Goal: Task Accomplishment & Management: Complete application form

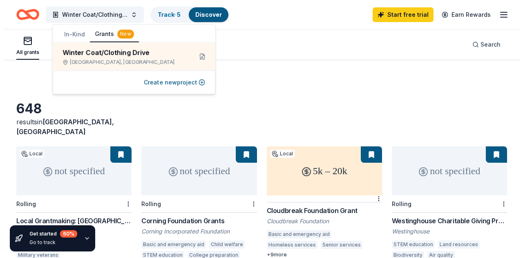
scroll to position [47, 0]
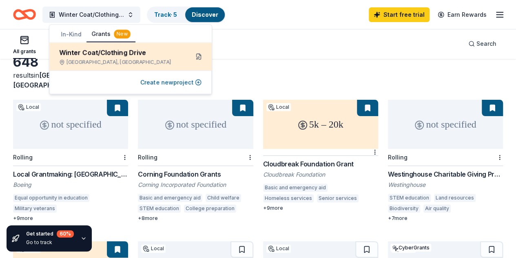
click at [201, 56] on button at bounding box center [198, 56] width 13 height 13
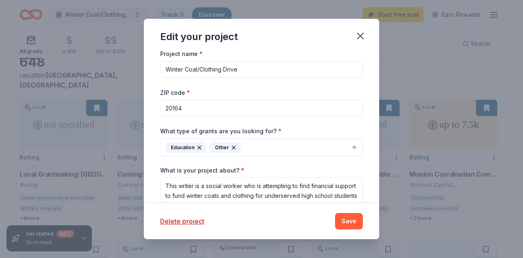
scroll to position [0, 0]
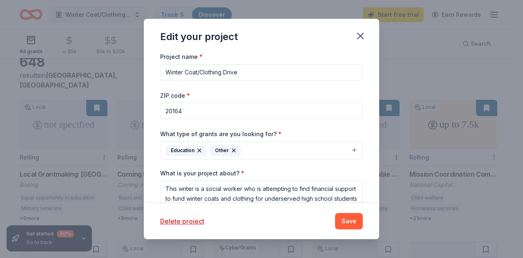
click at [337, 152] on button "Education Other" at bounding box center [261, 150] width 203 height 18
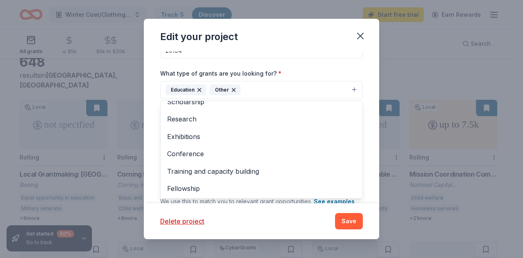
scroll to position [58, 0]
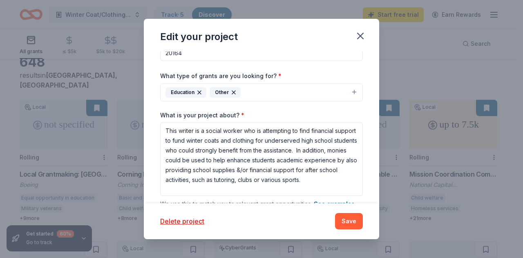
click at [365, 112] on div "Project name * Winter Coat/Clothing Drive ZIP code * 20164 What type of grants …" at bounding box center [261, 126] width 235 height 151
click at [362, 72] on div "Project name * Winter Coat/Clothing Drive ZIP code * 20164 What type of grants …" at bounding box center [261, 126] width 235 height 151
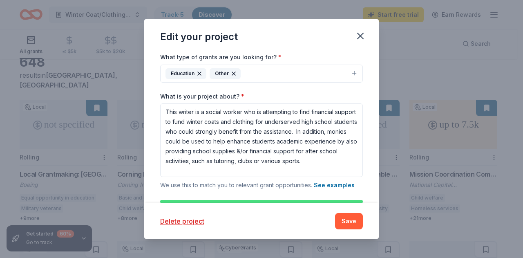
scroll to position [94, 0]
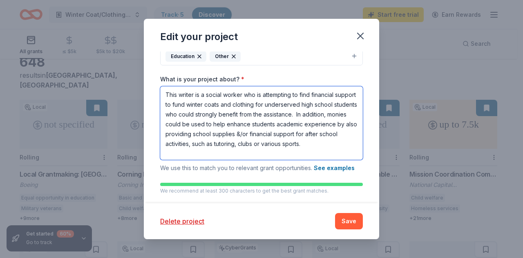
drag, startPoint x: 212, startPoint y: 154, endPoint x: 166, endPoint y: 95, distance: 75.0
click at [166, 95] on textarea "This writer is a social worker who is attempting to find financial support to f…" at bounding box center [261, 122] width 203 height 73
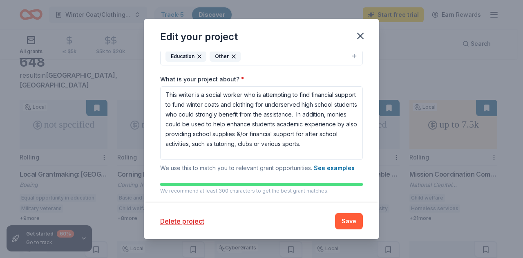
drag, startPoint x: 166, startPoint y: 95, endPoint x: 305, endPoint y: 36, distance: 151.1
click at [305, 36] on div "Edit your project" at bounding box center [261, 35] width 235 height 33
click at [352, 222] on button "Save" at bounding box center [349, 221] width 28 height 16
click at [345, 222] on button "Save" at bounding box center [349, 221] width 28 height 16
click at [358, 39] on icon "button" at bounding box center [359, 35] width 11 height 11
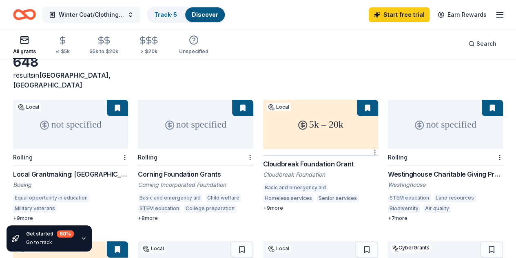
click at [102, 13] on span "Winter Coat/Clothing Drive" at bounding box center [91, 15] width 65 height 10
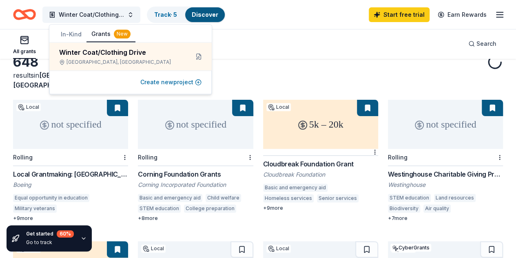
click at [185, 85] on button "Create new project" at bounding box center [170, 82] width 61 height 10
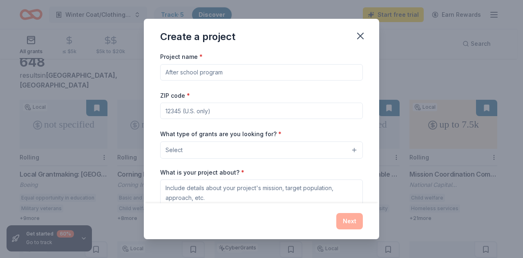
click at [197, 74] on input "Project name *" at bounding box center [261, 72] width 203 height 16
type input "Coat Drive"
click at [185, 110] on input "ZIP code *" at bounding box center [261, 110] width 203 height 16
type input "20164"
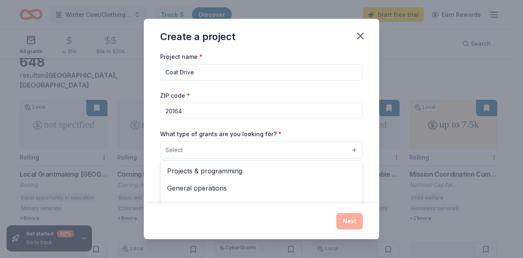
click at [348, 151] on button "Select" at bounding box center [261, 149] width 203 height 17
click at [367, 136] on div "Project name * Coat Drive ZIP code * 20164 What type of grants are you looking …" at bounding box center [261, 126] width 235 height 151
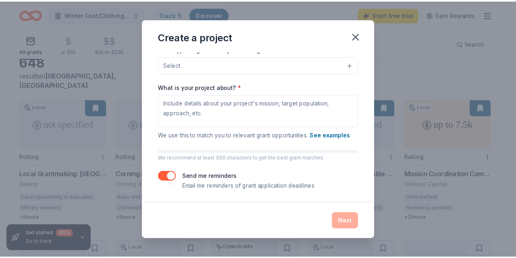
scroll to position [0, 0]
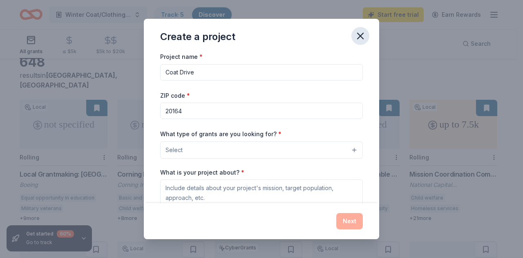
click at [360, 35] on icon "button" at bounding box center [360, 36] width 6 height 6
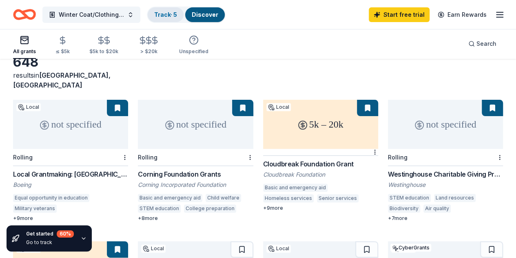
click at [169, 11] on link "Track · 5" at bounding box center [165, 14] width 23 height 7
click at [205, 13] on link "Discover" at bounding box center [205, 14] width 27 height 7
click at [497, 17] on line "button" at bounding box center [500, 17] width 7 height 0
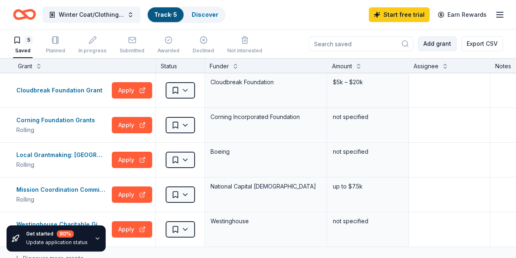
click at [443, 46] on button "Add grant" at bounding box center [437, 43] width 38 height 15
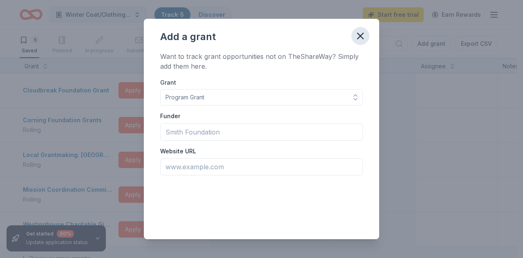
click at [361, 38] on icon "button" at bounding box center [359, 35] width 11 height 11
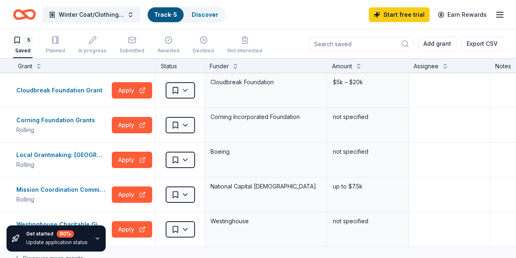
click at [418, 36] on button "Add grant" at bounding box center [437, 43] width 38 height 15
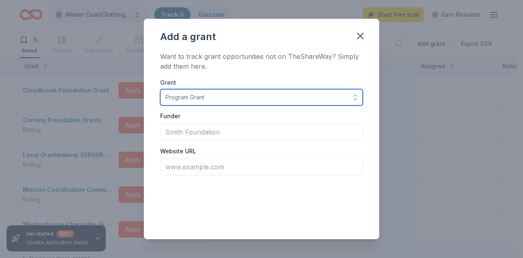
click at [354, 99] on icon "button" at bounding box center [355, 99] width 3 height 2
click at [351, 96] on icon "button" at bounding box center [355, 97] width 8 height 8
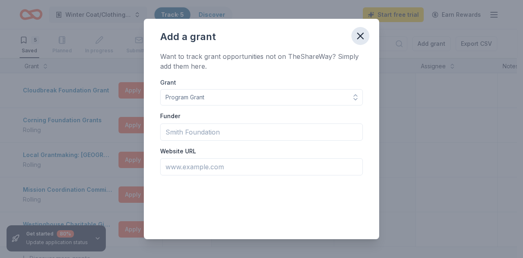
click at [361, 33] on icon "button" at bounding box center [359, 35] width 11 height 11
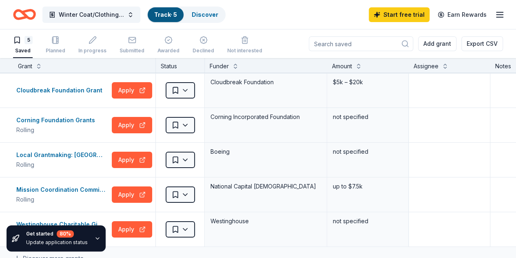
click at [495, 18] on icon "button" at bounding box center [500, 15] width 10 height 10
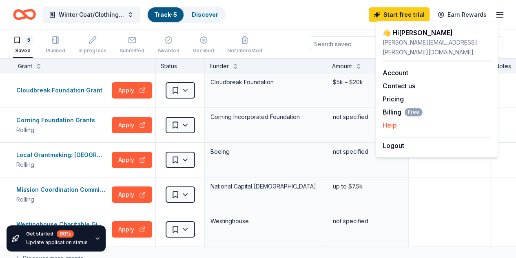
click at [396, 120] on button "Help" at bounding box center [390, 125] width 14 height 10
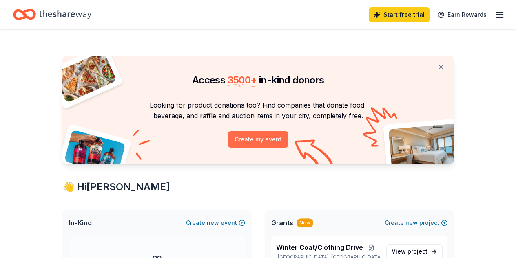
click at [259, 144] on button "Create my event" at bounding box center [258, 139] width 60 height 16
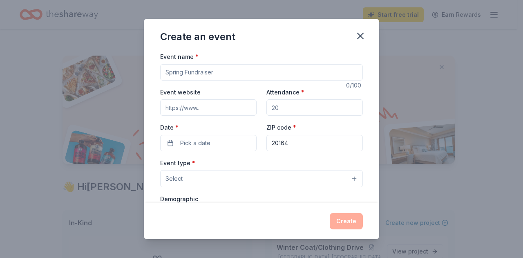
click at [217, 71] on input "Event name *" at bounding box center [261, 72] width 203 height 16
type input "PEP"
click at [277, 106] on input "Attendance *" at bounding box center [314, 107] width 96 height 16
click at [284, 105] on input "Attendance *" at bounding box center [314, 107] width 96 height 16
click at [274, 109] on input "Attendance *" at bounding box center [314, 107] width 96 height 16
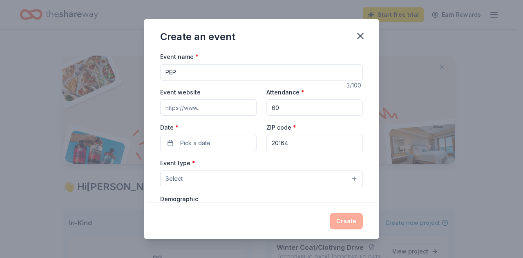
type input "60"
click at [347, 179] on button "Select" at bounding box center [261, 178] width 203 height 17
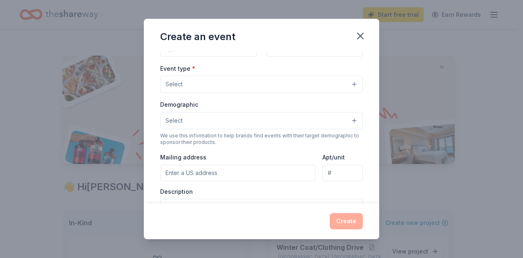
scroll to position [81, 0]
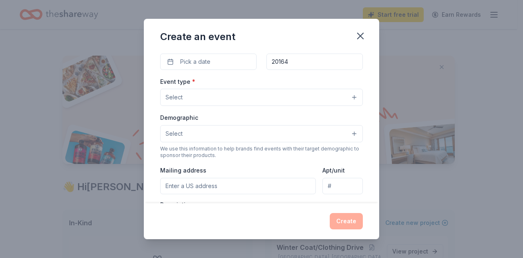
click at [346, 98] on button "Select" at bounding box center [261, 97] width 203 height 17
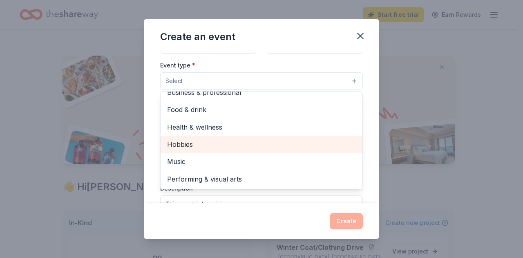
scroll to position [0, 0]
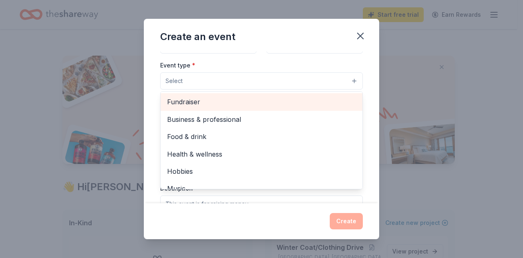
click at [201, 105] on span "Fundraiser" at bounding box center [261, 101] width 189 height 11
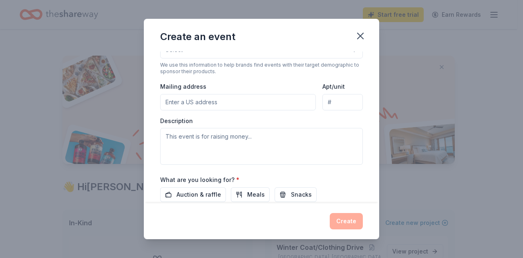
scroll to position [51, 0]
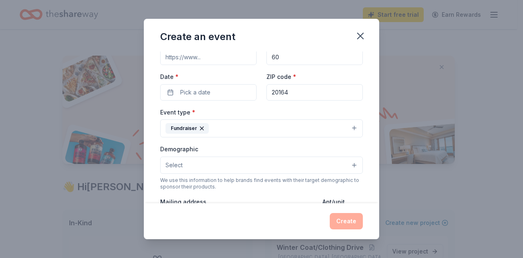
click at [345, 163] on button "Select" at bounding box center [261, 164] width 203 height 17
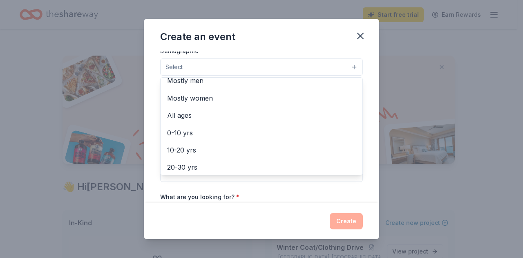
scroll to position [14, 0]
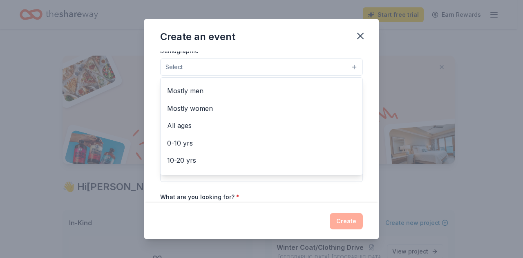
click at [207, 109] on span "Mostly women" at bounding box center [261, 108] width 189 height 11
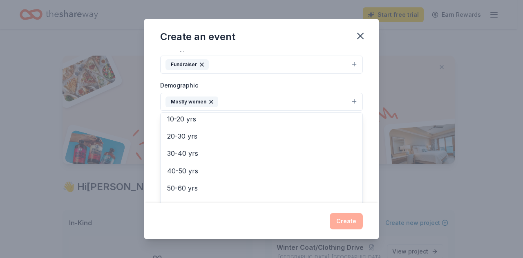
scroll to position [80, 0]
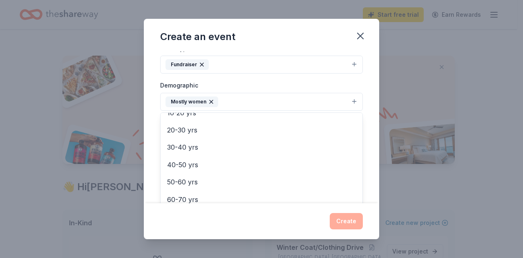
click at [191, 147] on span "30-40 yrs" at bounding box center [261, 147] width 189 height 11
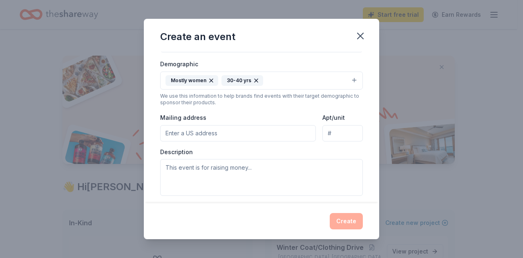
scroll to position [138, 0]
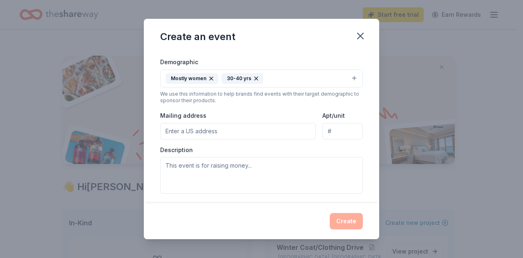
click at [348, 80] on button "Mostly women 30-40 yrs" at bounding box center [261, 78] width 203 height 18
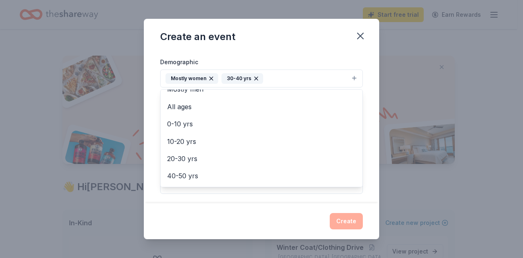
scroll to position [30, 0]
click at [194, 173] on span "40-50 yrs" at bounding box center [261, 173] width 189 height 11
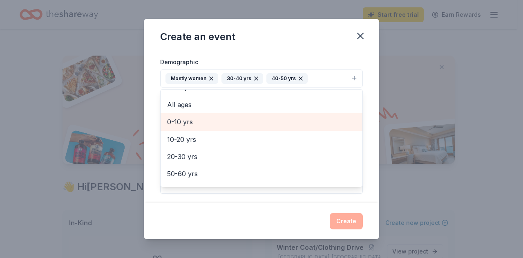
scroll to position [0, 0]
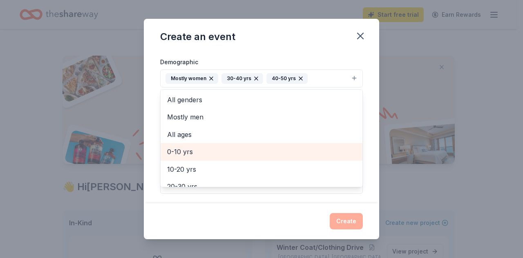
click at [194, 99] on span "All genders" at bounding box center [261, 99] width 189 height 11
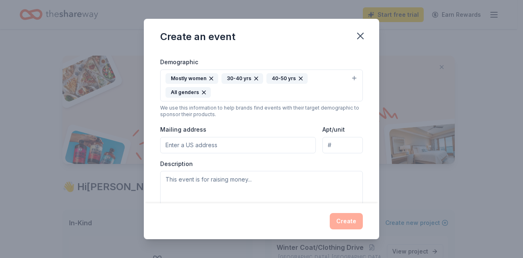
click at [266, 142] on input "Mailing address" at bounding box center [238, 145] width 156 height 16
type input "400 W Laurel"
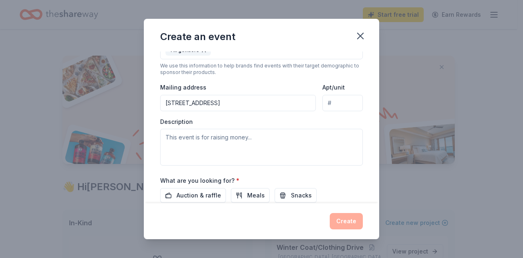
scroll to position [180, 0]
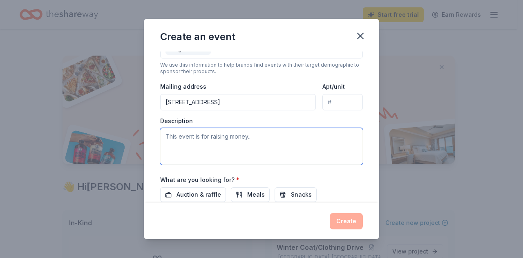
click at [181, 136] on textarea at bounding box center [261, 146] width 203 height 37
paste textarea "This writer is a social worker who is attempting to find financial support to f…"
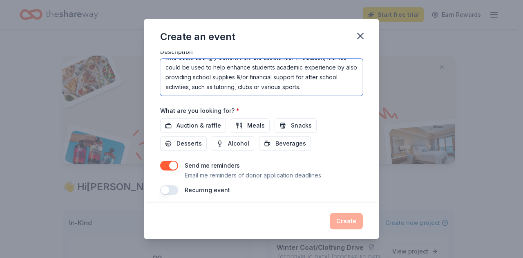
scroll to position [251, 0]
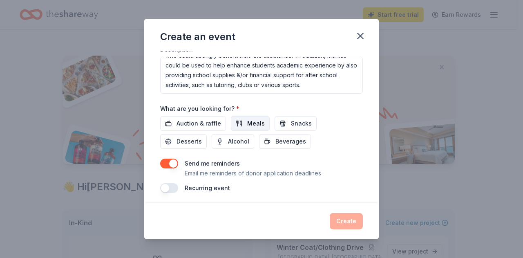
click at [247, 125] on span "Meals" at bounding box center [256, 123] width 18 height 10
click at [201, 124] on span "Auction & raffle" at bounding box center [198, 123] width 45 height 10
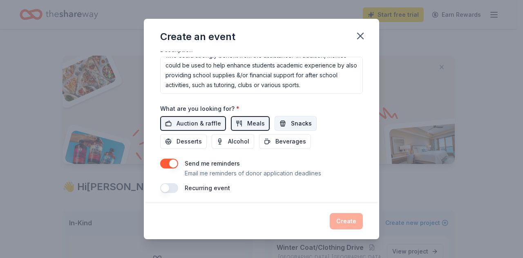
click at [296, 121] on span "Snacks" at bounding box center [301, 123] width 21 height 10
click at [184, 139] on span "Desserts" at bounding box center [188, 141] width 25 height 10
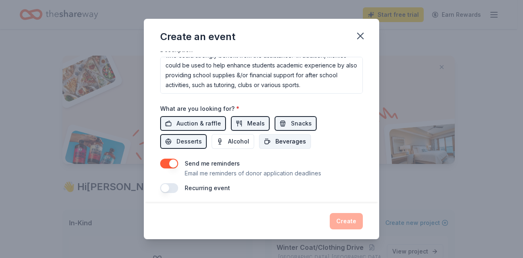
click at [287, 141] on span "Beverages" at bounding box center [290, 141] width 31 height 10
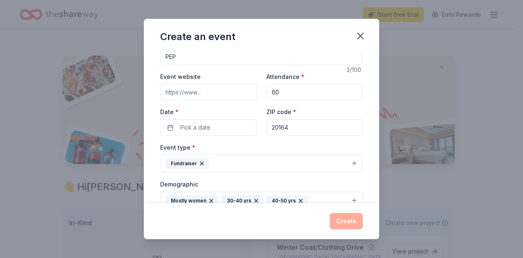
scroll to position [16, 0]
click at [211, 128] on button "Pick a date" at bounding box center [208, 126] width 96 height 16
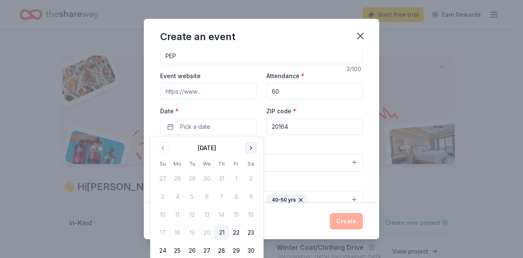
click at [252, 148] on button "Go to next month" at bounding box center [250, 147] width 11 height 11
click at [221, 196] on button "11" at bounding box center [221, 196] width 15 height 15
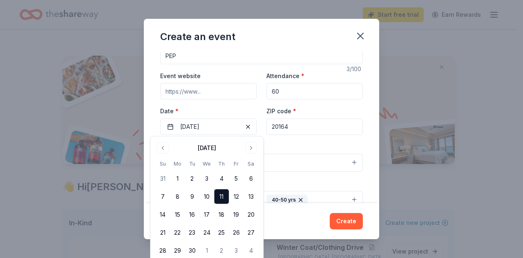
click at [359, 143] on div "Event name * PEP 3 /100 Event website Attendance * 60 Date * 09/11/2025 ZIP cod…" at bounding box center [261, 126] width 235 height 151
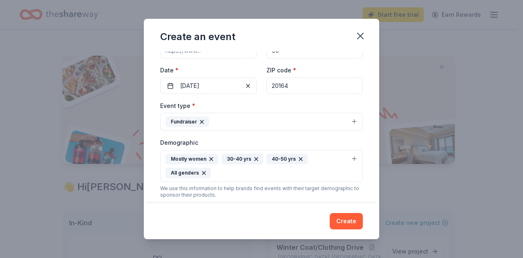
scroll to position [58, 0]
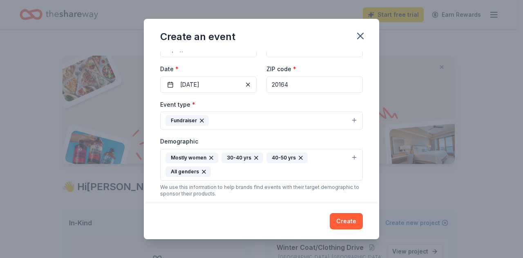
click at [350, 118] on button "Fundraiser" at bounding box center [261, 120] width 203 height 18
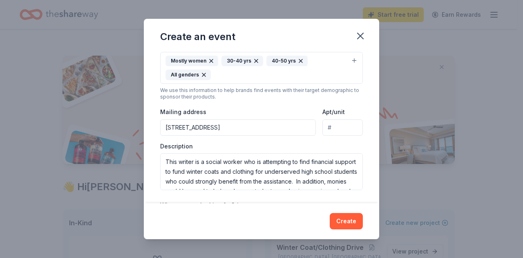
scroll to position [156, 0]
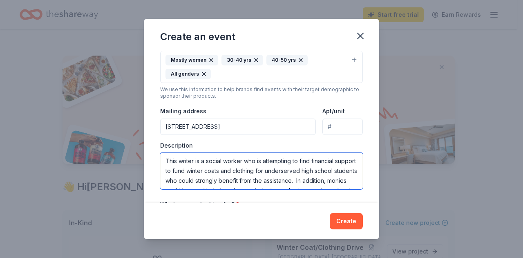
click at [271, 173] on textarea "This writer is a social worker who is attempting to find financial support to f…" at bounding box center [261, 170] width 203 height 37
click at [221, 178] on textarea "This writer is a social worker who is attempting to find financial support to f…" at bounding box center [261, 170] width 203 height 37
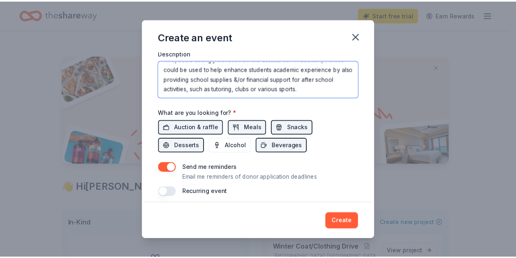
scroll to position [251, 0]
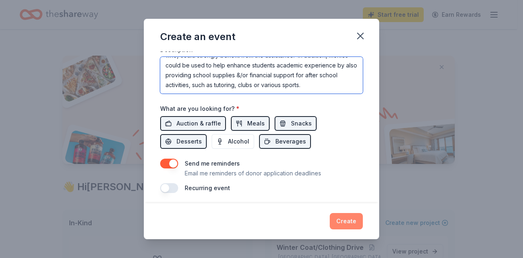
type textarea "This writer is a social worker who is attempting to find financial support to f…"
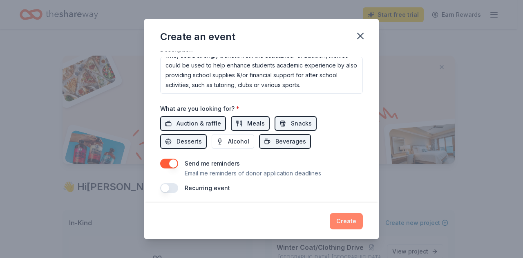
click at [346, 224] on button "Create" at bounding box center [345, 221] width 33 height 16
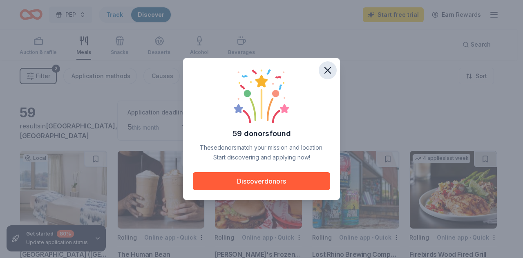
click at [330, 70] on icon "button" at bounding box center [327, 70] width 11 height 11
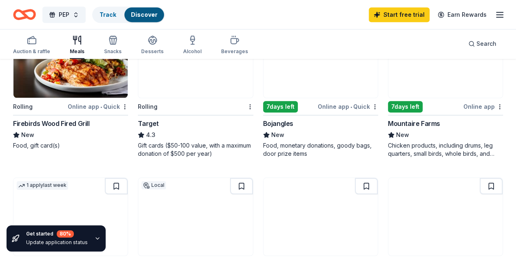
scroll to position [289, 0]
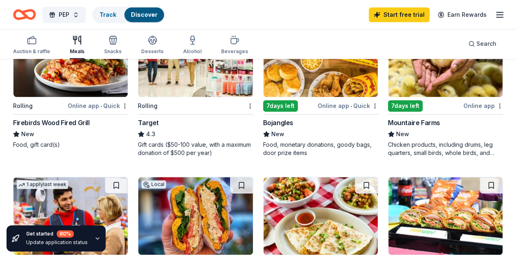
click at [138, 82] on img at bounding box center [195, 58] width 114 height 78
click at [128, 176] on div "1 apply last week Rolling Walmart 4.3 Gift card(s), products sold at Walmart" at bounding box center [70, 241] width 115 height 130
click at [128, 177] on img at bounding box center [70, 216] width 114 height 78
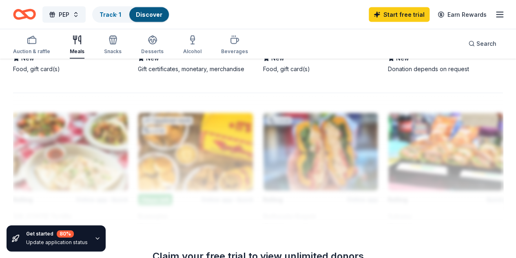
scroll to position [828, 0]
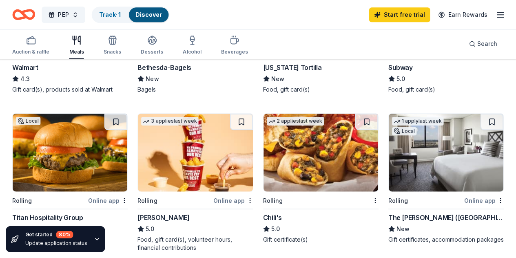
scroll to position [502, 0]
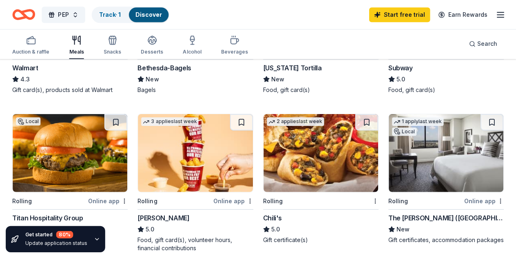
click at [389, 181] on img at bounding box center [446, 152] width 114 height 78
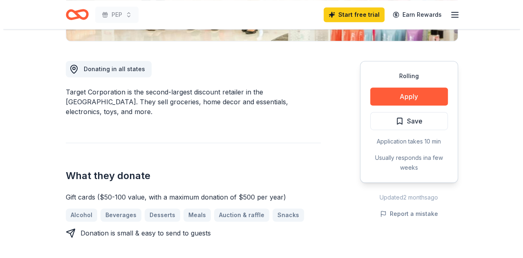
scroll to position [207, 0]
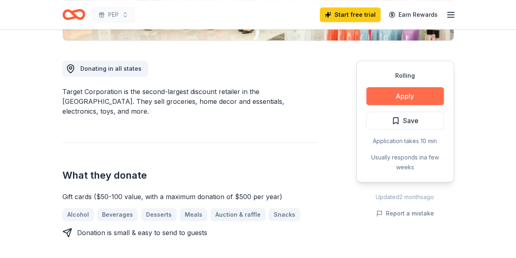
click at [414, 96] on button "Apply" at bounding box center [406, 96] width 78 height 18
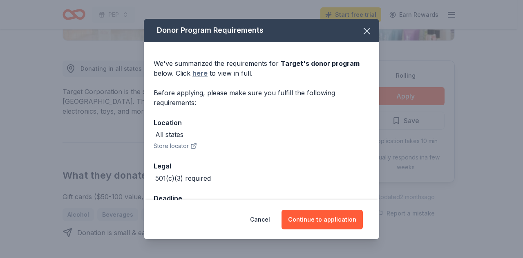
click at [198, 75] on link "here" at bounding box center [199, 73] width 15 height 10
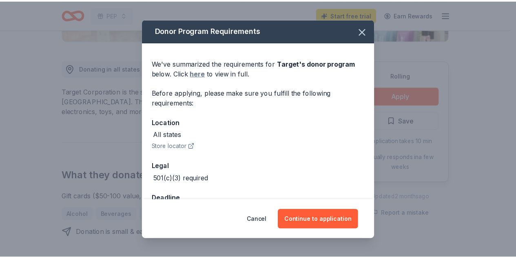
scroll to position [26, 0]
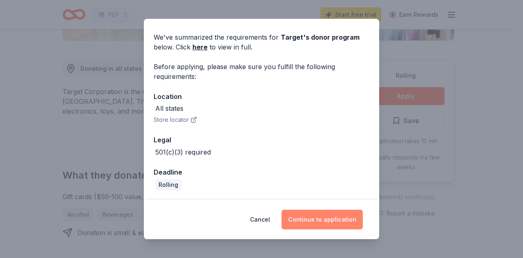
click at [324, 219] on button "Continue to application" at bounding box center [321, 219] width 81 height 20
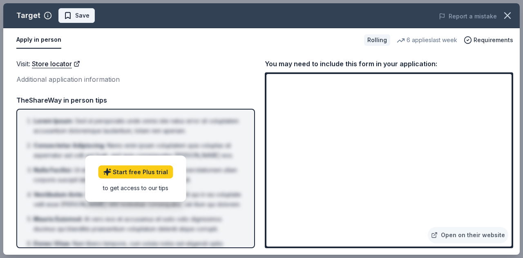
click at [67, 16] on span "Save" at bounding box center [77, 16] width 26 height 10
click at [507, 17] on icon "button" at bounding box center [506, 15] width 11 height 11
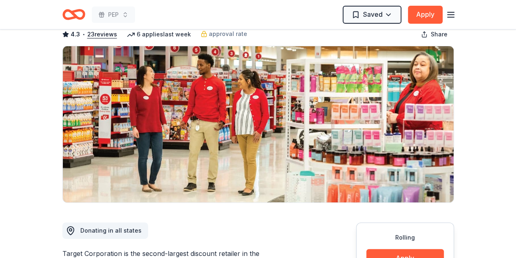
scroll to position [0, 0]
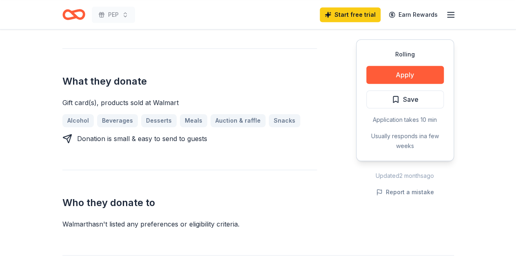
scroll to position [292, 0]
click at [397, 80] on button "Apply" at bounding box center [406, 75] width 78 height 18
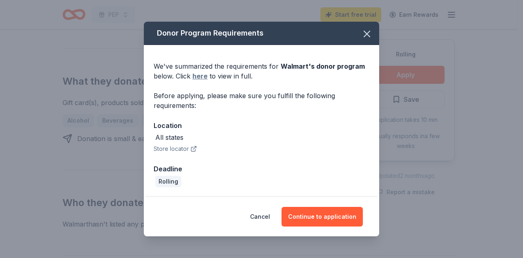
click at [203, 76] on link "here" at bounding box center [199, 76] width 15 height 10
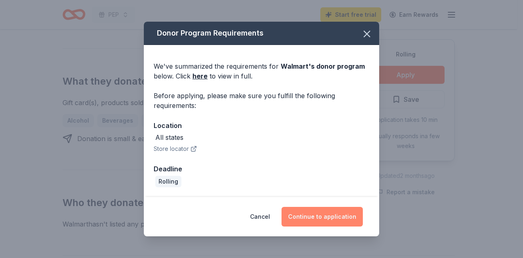
click at [318, 219] on button "Continue to application" at bounding box center [321, 217] width 81 height 20
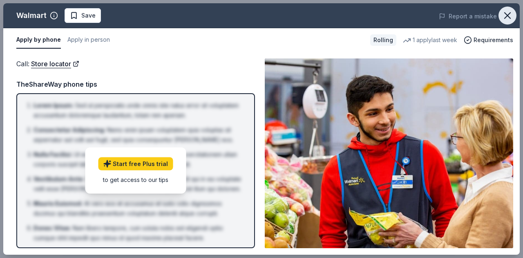
click at [506, 16] on icon "button" at bounding box center [507, 16] width 6 height 6
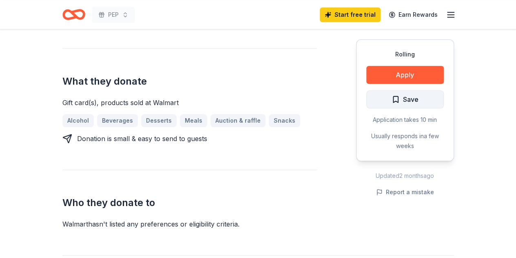
click at [426, 98] on button "Save" at bounding box center [406, 99] width 78 height 18
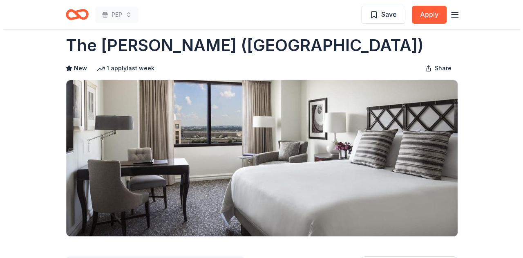
scroll to position [16, 0]
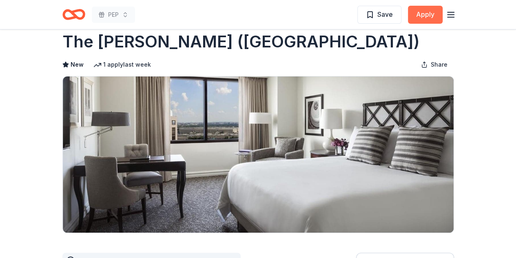
click at [429, 15] on button "Apply" at bounding box center [425, 15] width 35 height 18
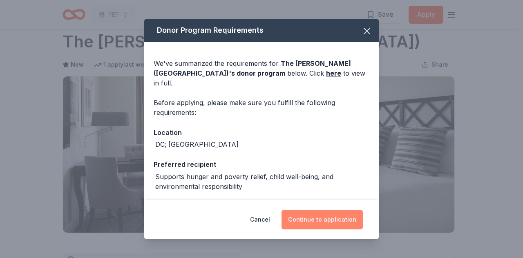
click at [318, 219] on button "Continue to application" at bounding box center [321, 219] width 81 height 20
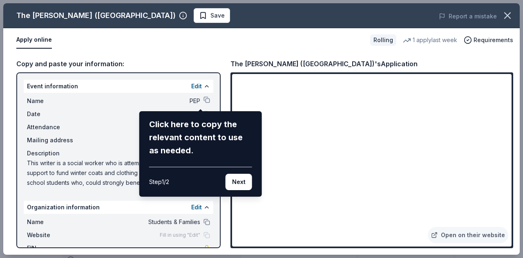
click at [493, 82] on div "The Ritz-Carlton (Pentagon City) Save Report a mistake Apply online Rolling 1 a…" at bounding box center [261, 128] width 516 height 251
click at [496, 82] on div "The Ritz-Carlton (Pentagon City) Save Report a mistake Apply online Rolling 1 a…" at bounding box center [261, 128] width 516 height 251
click at [240, 180] on button "Next" at bounding box center [238, 182] width 27 height 16
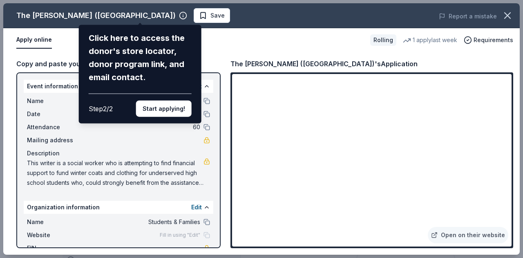
click at [167, 109] on button "Start applying!" at bounding box center [164, 108] width 56 height 16
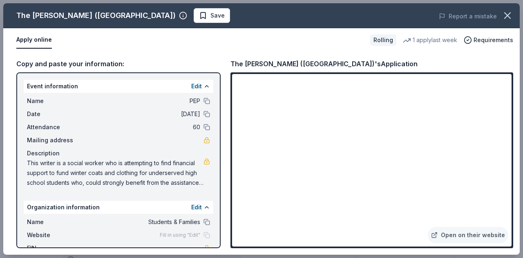
click at [224, 247] on div "The Ritz-Carlton (Pentagon City) Save Report a mistake Apply online Rolling 1 a…" at bounding box center [261, 128] width 516 height 251
click at [217, 245] on div "The Ritz-Carlton (Pentagon City) Save Report a mistake Apply online Rolling 1 a…" at bounding box center [261, 128] width 516 height 251
click at [31, 46] on div "The Ritz-Carlton (Pentagon City) Save Report a mistake Apply online Rolling 1 a…" at bounding box center [261, 128] width 516 height 251
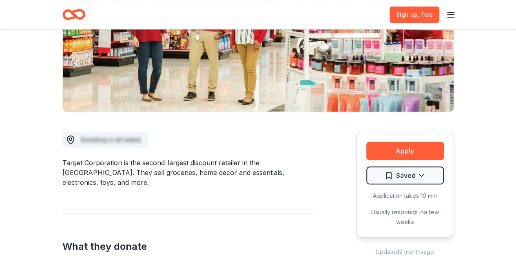
scroll to position [136, 0]
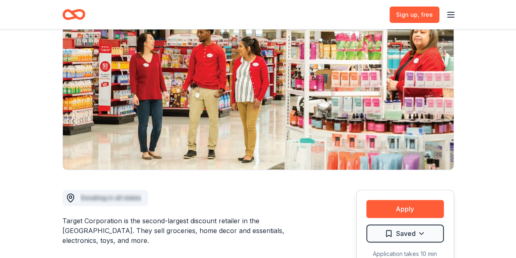
scroll to position [0, 0]
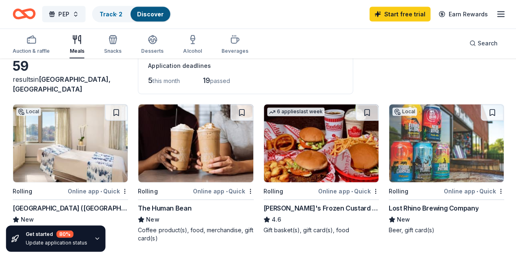
scroll to position [49, 0]
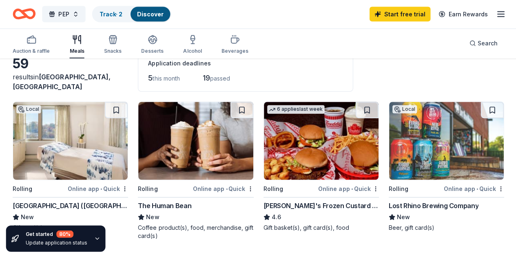
click at [54, 147] on img at bounding box center [70, 141] width 114 height 78
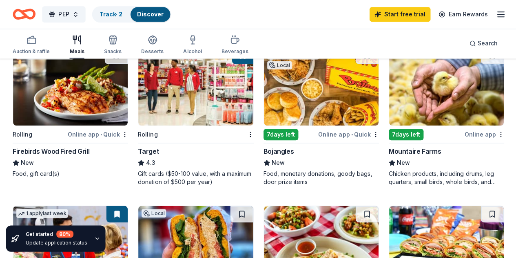
scroll to position [263, 0]
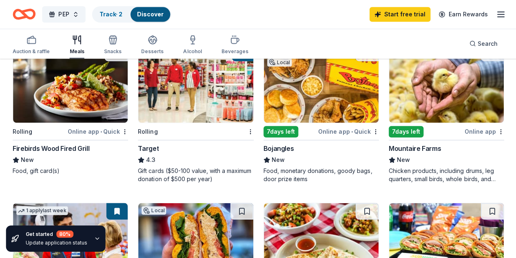
click at [128, 203] on img at bounding box center [70, 242] width 114 height 78
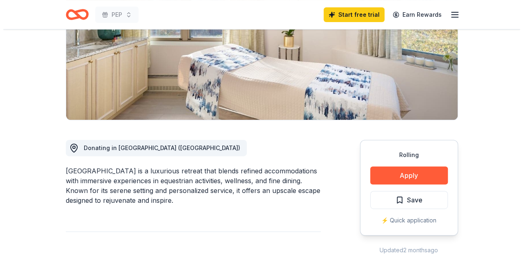
scroll to position [127, 0]
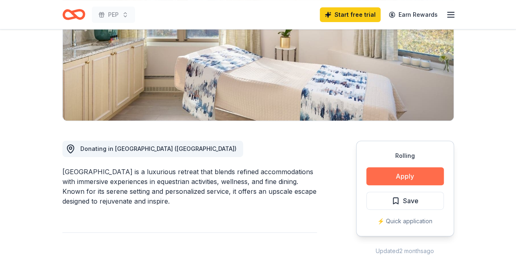
click at [404, 175] on button "Apply" at bounding box center [406, 176] width 78 height 18
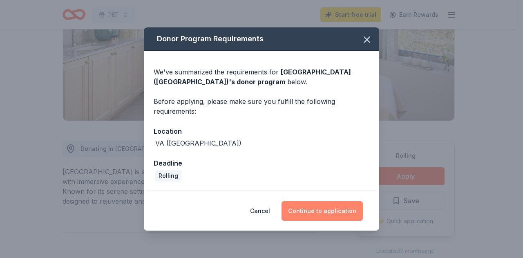
click at [324, 211] on button "Continue to application" at bounding box center [321, 211] width 81 height 20
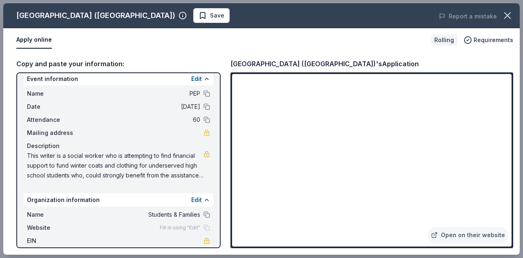
scroll to position [0, 0]
